Goal: Task Accomplishment & Management: Manage account settings

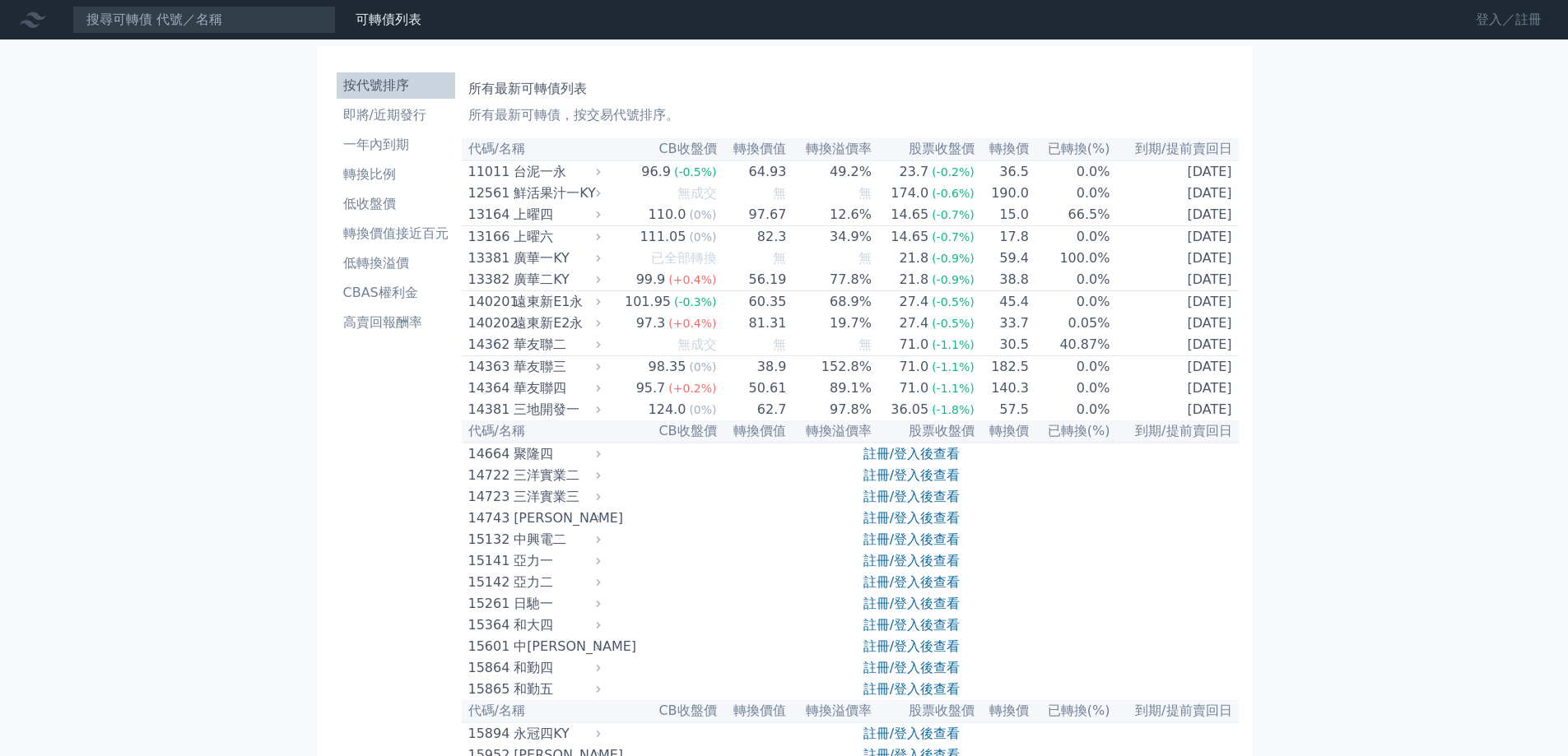
click at [1493, 10] on link "登入／註冊" at bounding box center [1508, 20] width 92 height 27
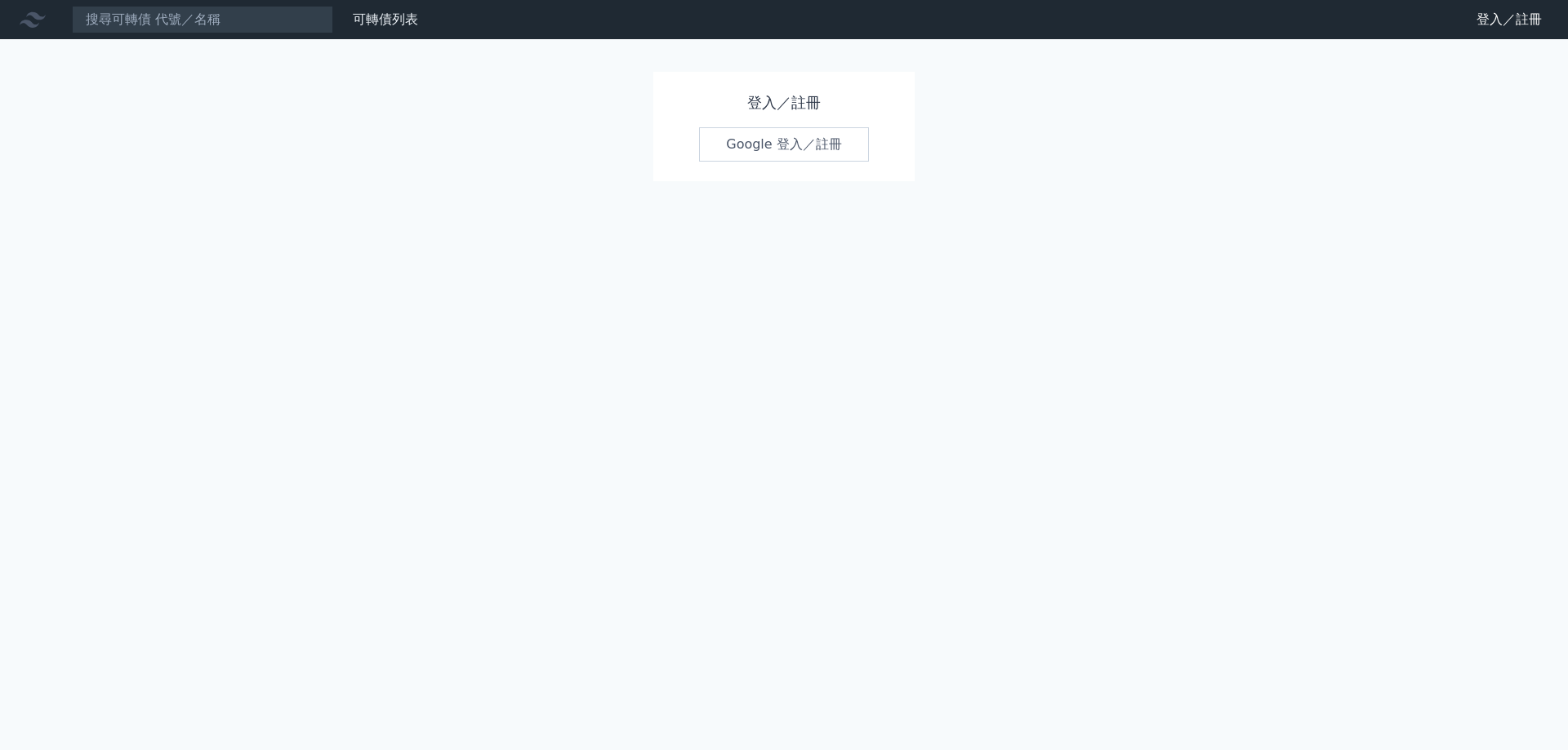
click at [758, 143] on link "Google 登入／註冊" at bounding box center [784, 144] width 170 height 34
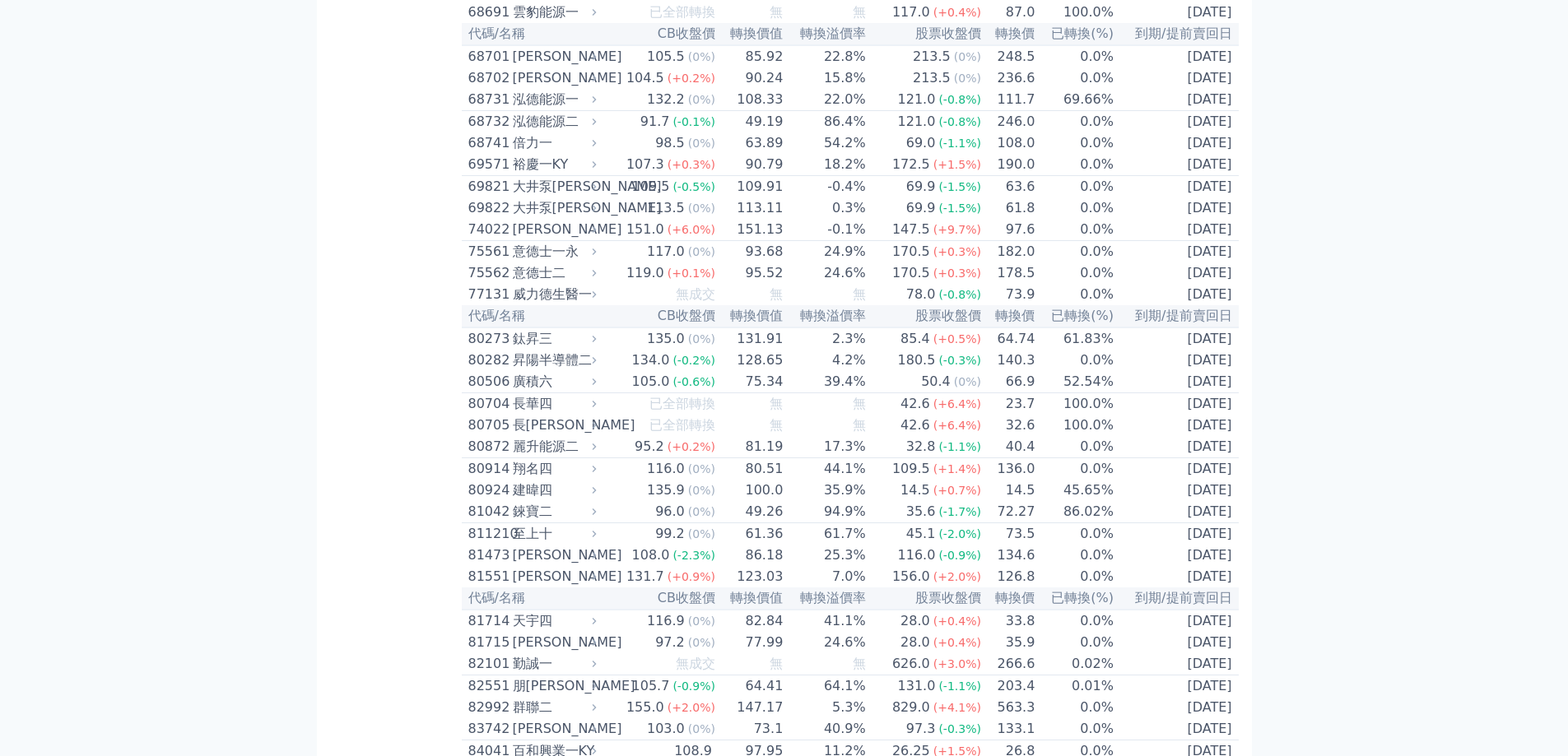
scroll to position [6969, 0]
